Goal: Use online tool/utility: Utilize a website feature to perform a specific function

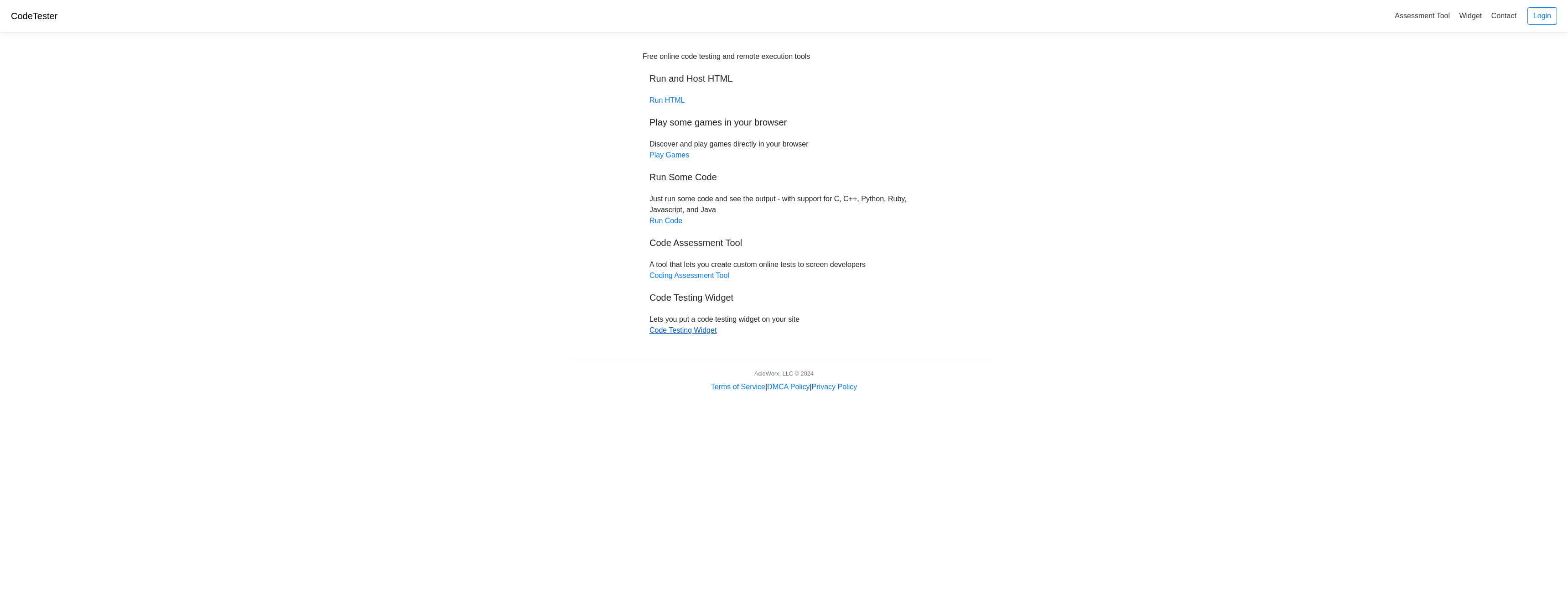
click at [710, 328] on link "Code Testing Widget" at bounding box center [683, 330] width 67 height 8
click at [679, 280] on div "Free online code testing and remote execution tools Run and Host HTML Run HTML …" at bounding box center [784, 194] width 283 height 285
click at [682, 277] on link "Coding Assessment Tool" at bounding box center [689, 275] width 80 height 8
click at [667, 222] on link "Run Code" at bounding box center [666, 220] width 33 height 8
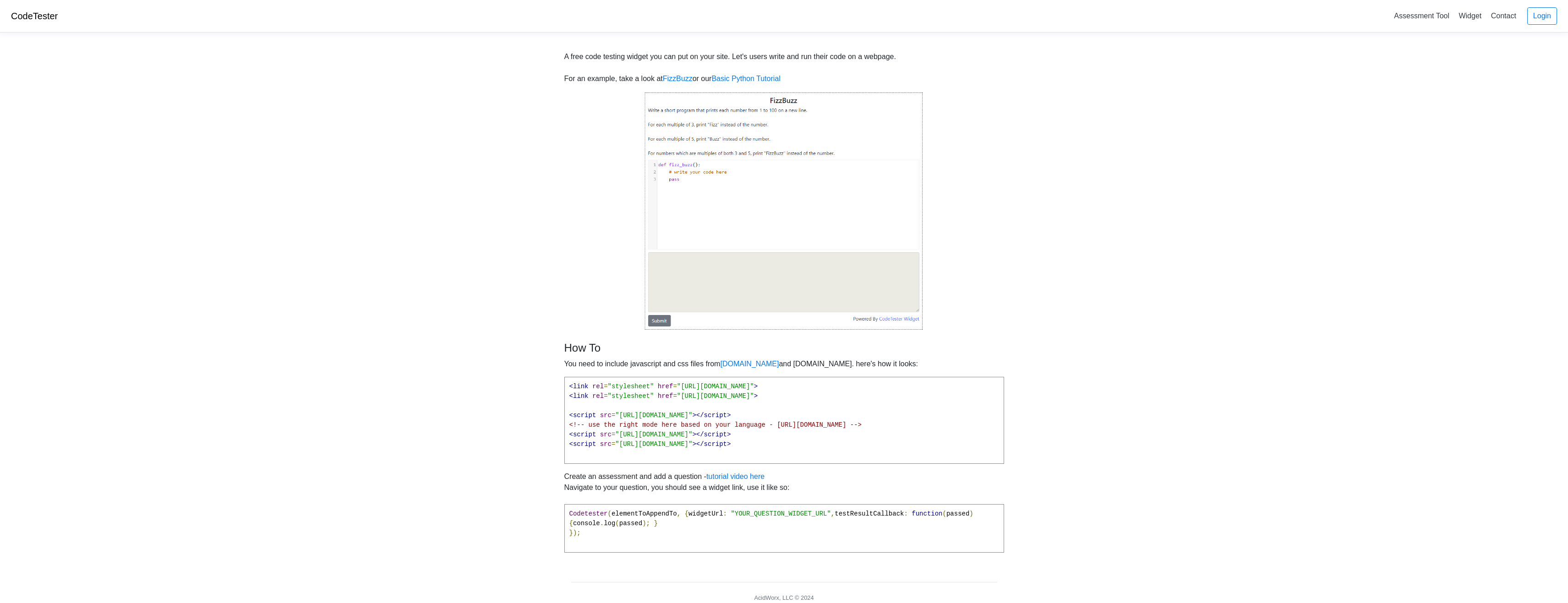
scroll to position [45, 0]
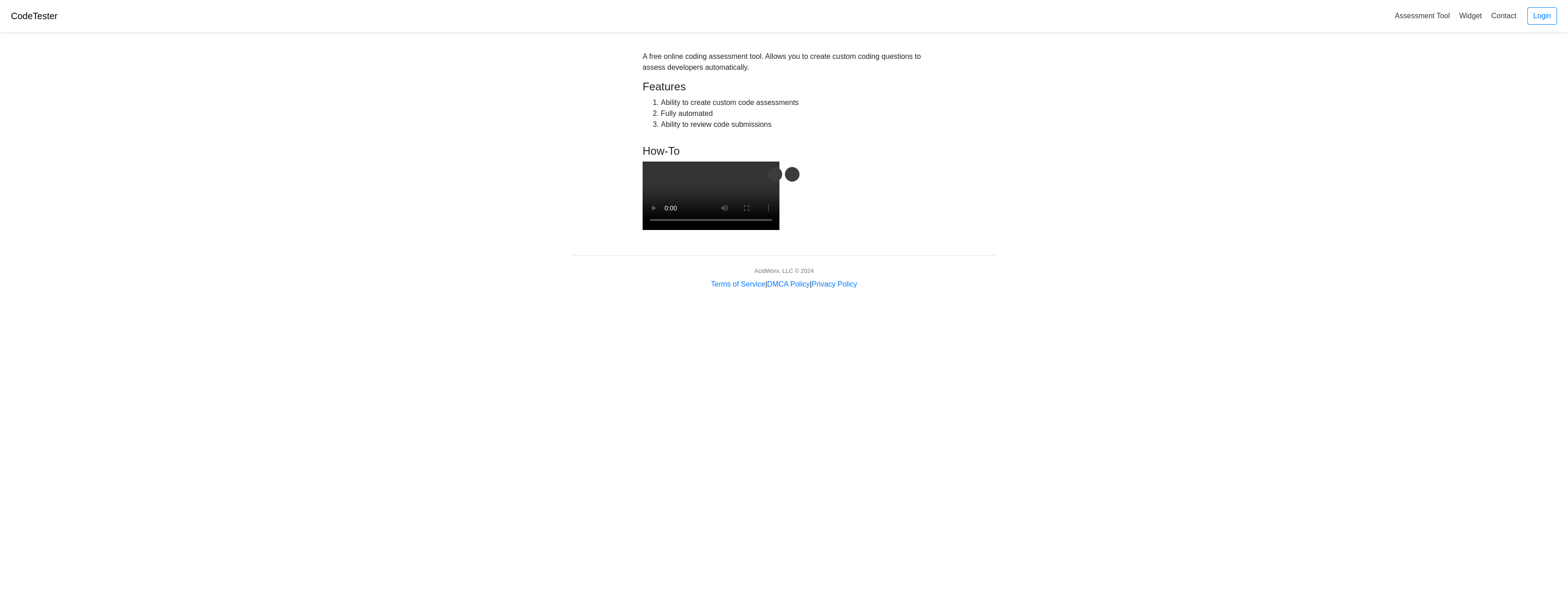
click at [780, 230] on video at bounding box center [711, 195] width 137 height 68
click at [1433, 21] on link "Assessment Tool" at bounding box center [1422, 15] width 63 height 15
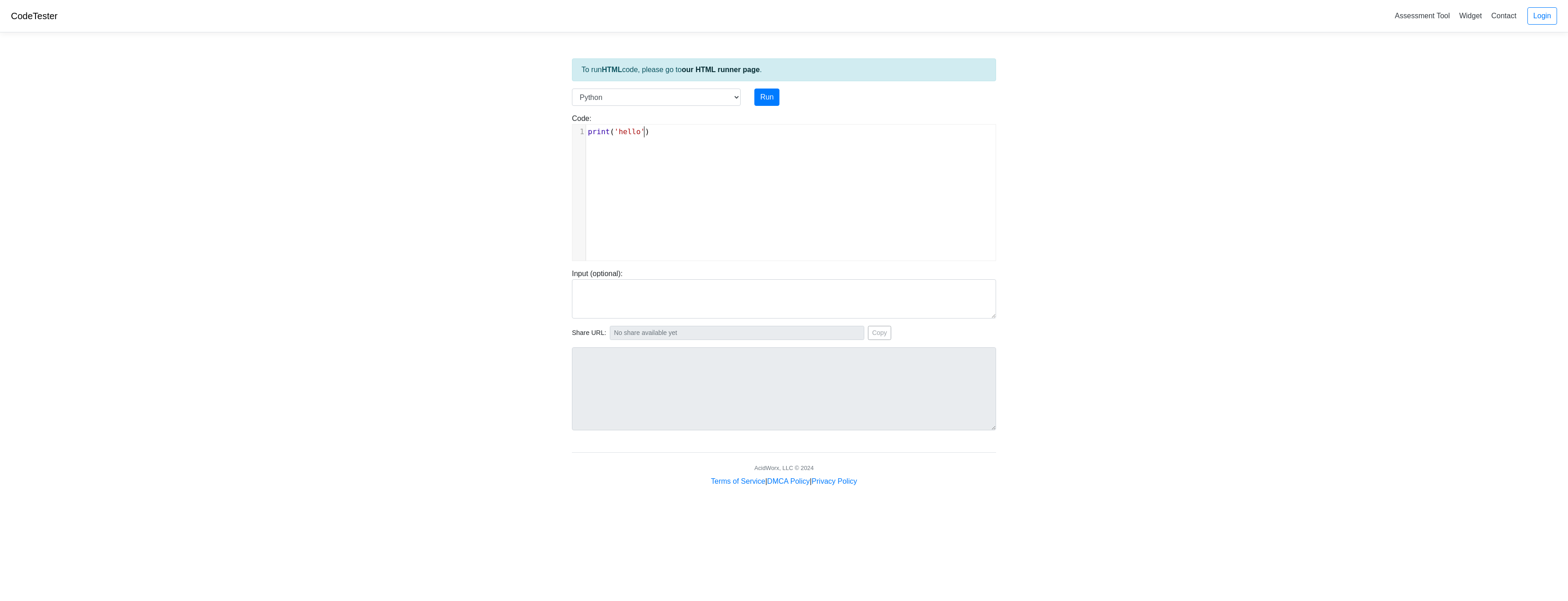
scroll to position [4, 0]
type textarea "print('hello')"
drag, startPoint x: 676, startPoint y: 154, endPoint x: 550, endPoint y: 112, distance: 132.8
click at [550, 112] on body "CodeTester Assessment Tool Widget Contact Login To run HTML code, please go to …" at bounding box center [784, 243] width 1568 height 487
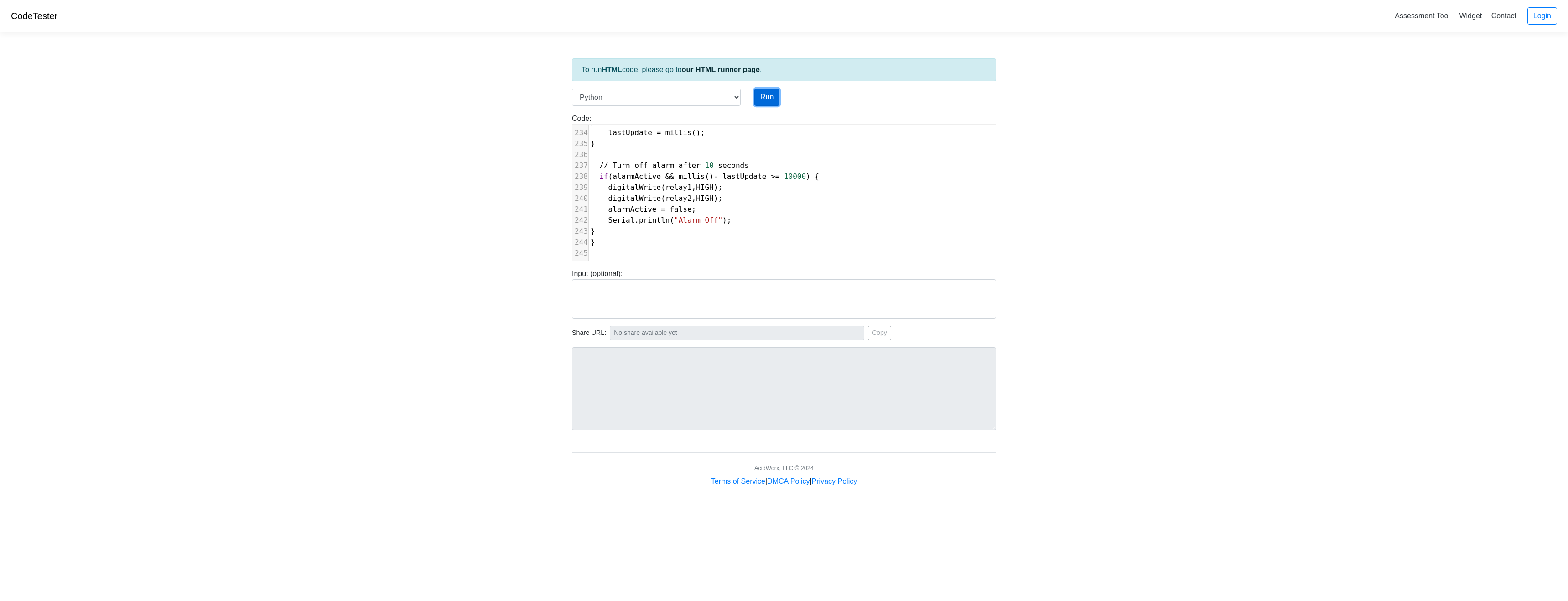
click at [763, 98] on button "Run" at bounding box center [766, 97] width 25 height 17
type input "https://codetester.io/runner?s=5Oznp2xdl4"
type textarea "Submission status: Runtime Error (NZEC) Stderr: File "script.py", line 4 // Ini…"
